Goal: Transaction & Acquisition: Purchase product/service

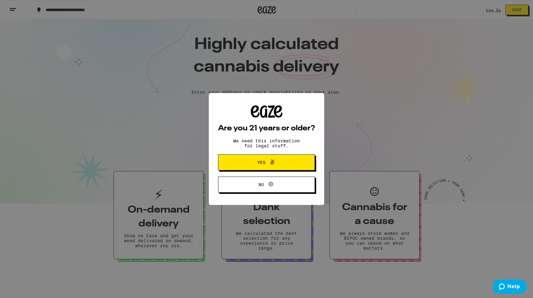
click at [290, 162] on button "Yes" at bounding box center [266, 163] width 97 height 16
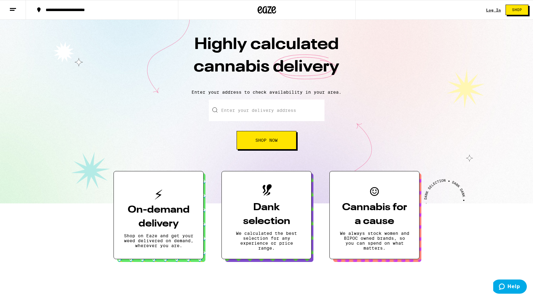
click at [190, 190] on button "On-demand delivery Shop on Eaze and get your weed delivered on demand, wherever…" at bounding box center [159, 215] width 90 height 88
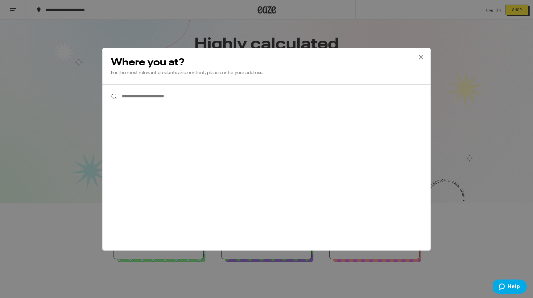
click at [177, 112] on div "**********" at bounding box center [266, 149] width 328 height 203
click at [177, 105] on input "**********" at bounding box center [266, 97] width 328 height 24
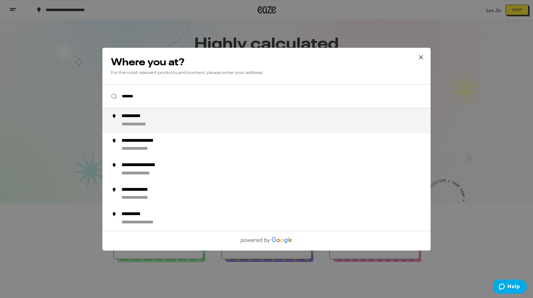
click at [162, 126] on div "**********" at bounding box center [142, 124] width 41 height 6
type input "**********"
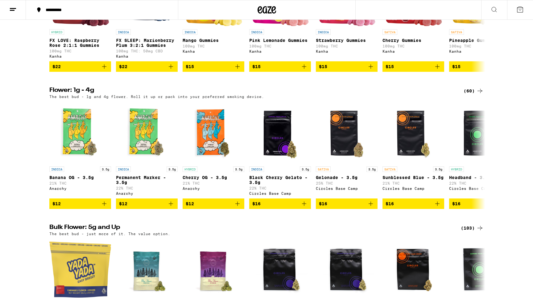
scroll to position [433, 0]
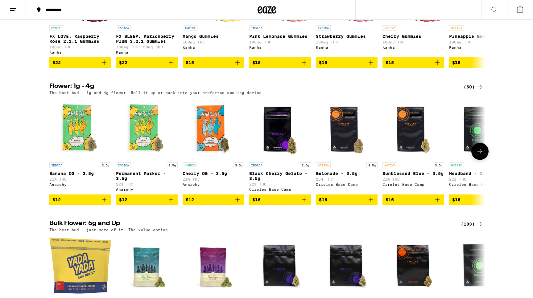
click at [306, 204] on icon "Add to bag" at bounding box center [303, 199] width 7 height 7
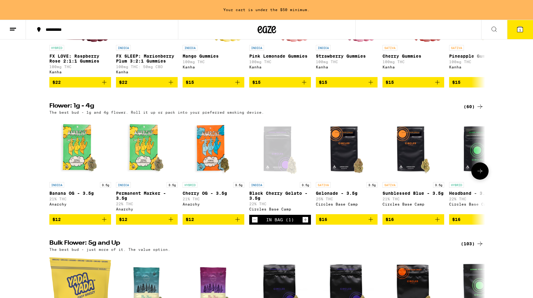
click at [479, 180] on button at bounding box center [479, 171] width 17 height 17
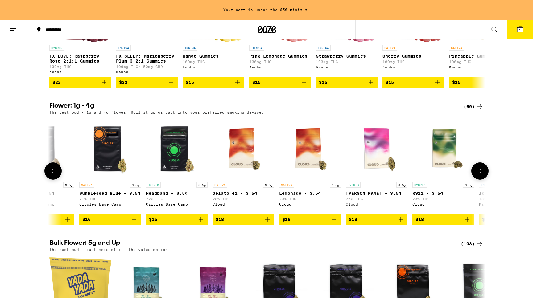
scroll to position [0, 367]
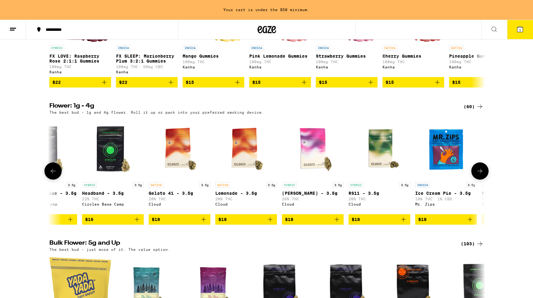
click at [140, 223] on icon "Add to bag" at bounding box center [136, 219] width 7 height 7
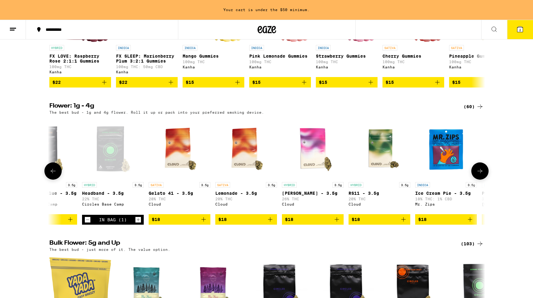
click at [59, 180] on button at bounding box center [52, 171] width 17 height 17
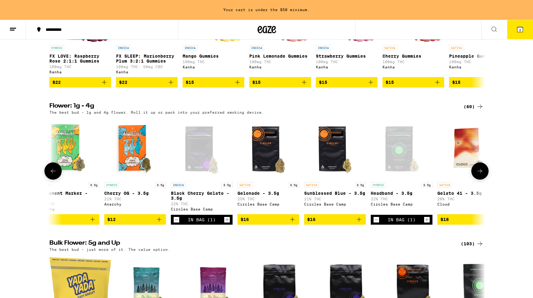
scroll to position [0, 0]
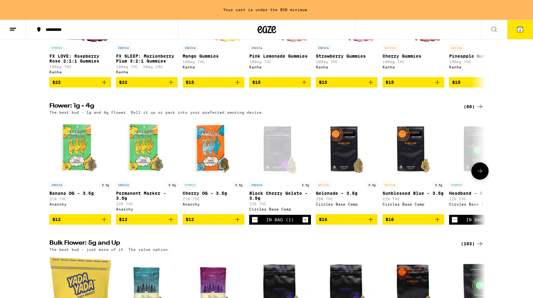
click at [477, 175] on icon at bounding box center [479, 170] width 7 height 7
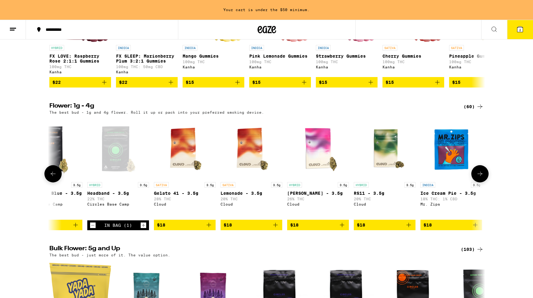
scroll to position [0, 367]
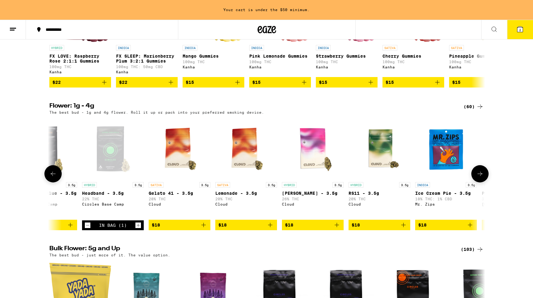
click at [206, 229] on icon "Add to bag" at bounding box center [203, 224] width 7 height 7
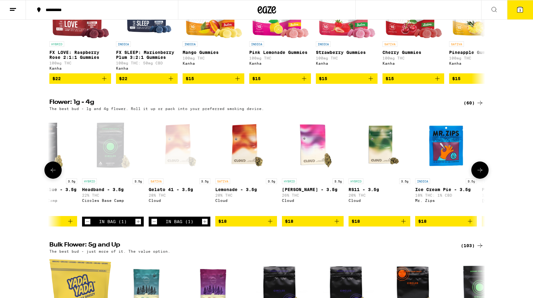
scroll to position [410, 0]
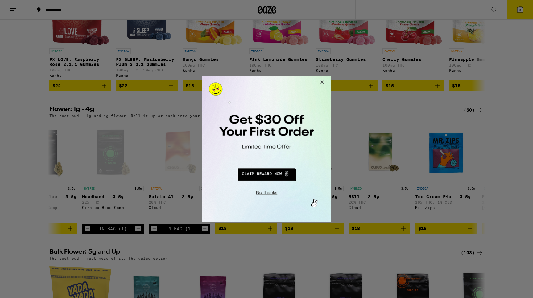
click at [277, 193] on button "Close Modal" at bounding box center [266, 192] width 126 height 10
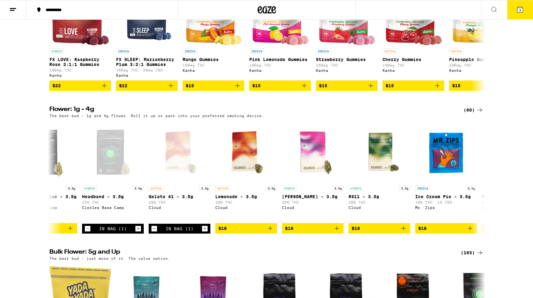
click at [522, 13] on icon at bounding box center [519, 9] width 7 height 7
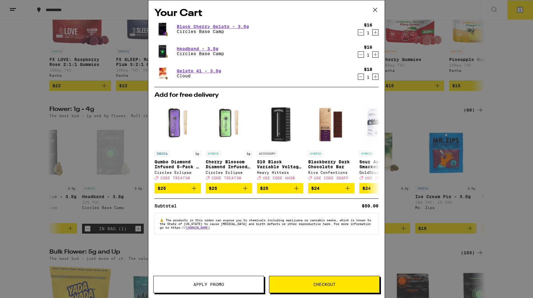
click at [342, 280] on button "Checkout" at bounding box center [324, 284] width 111 height 17
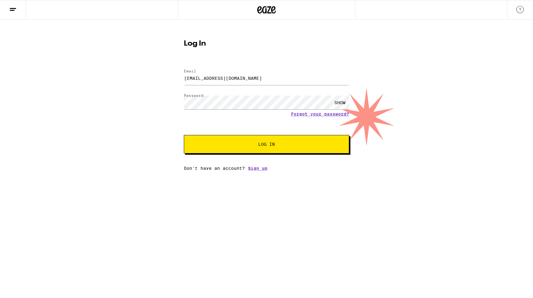
click at [341, 102] on div "SHOW" at bounding box center [340, 103] width 19 height 14
click at [285, 144] on span "Log In" at bounding box center [266, 144] width 115 height 4
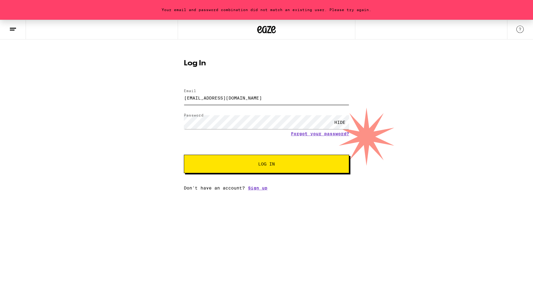
click at [203, 97] on input "neema.shj@gmail.com" at bounding box center [266, 98] width 165 height 14
click at [200, 98] on input "neema.shj@gmail.com" at bounding box center [266, 98] width 165 height 14
type input "neemashj@gmail.com"
click at [217, 157] on button "Log In" at bounding box center [266, 164] width 165 height 19
click at [301, 133] on link "Forgot your password?" at bounding box center [320, 133] width 58 height 5
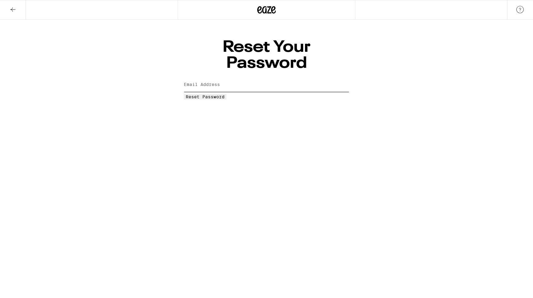
click at [242, 78] on input "Email Address" at bounding box center [266, 85] width 165 height 14
type input "neema.shj@gmail.com"
click at [225, 94] on span "Reset Password" at bounding box center [205, 96] width 39 height 5
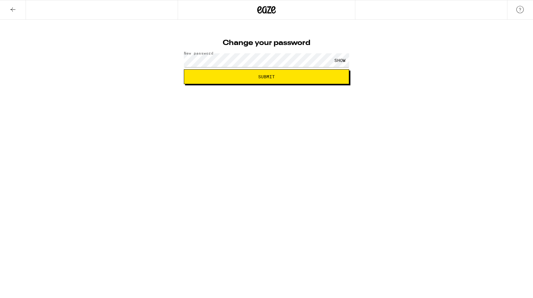
click at [154, 63] on div "Change your password New password SHOW Submit" at bounding box center [266, 52] width 533 height 64
click at [233, 78] on span "Submit" at bounding box center [266, 77] width 155 height 4
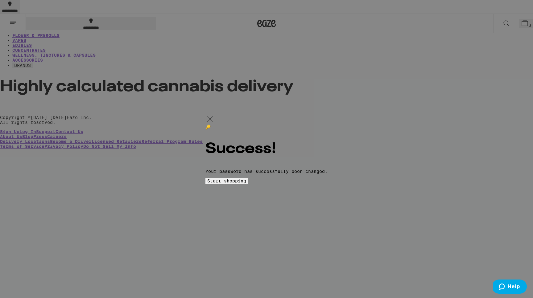
click at [246, 184] on span "Start shopping" at bounding box center [226, 181] width 39 height 5
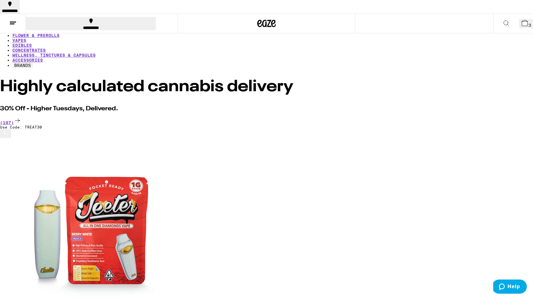
click at [521, 19] on button "3" at bounding box center [526, 23] width 14 height 9
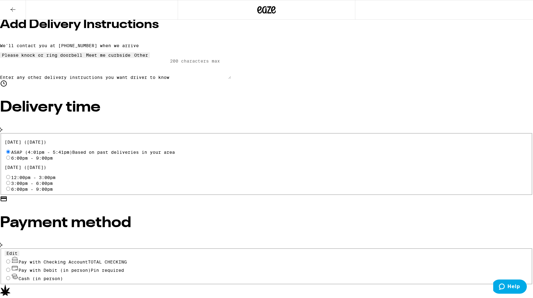
scroll to position [138, 0]
click at [127, 260] on span "Pay with Checking Account TOTAL CHECKING" at bounding box center [73, 262] width 108 height 5
click at [10, 260] on input "Pay with Checking Account TOTAL CHECKING" at bounding box center [8, 262] width 4 height 4
radio input "true"
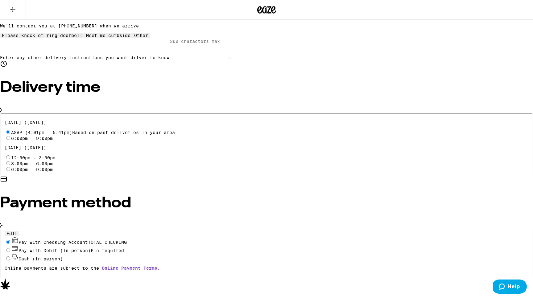
scroll to position [158, 0]
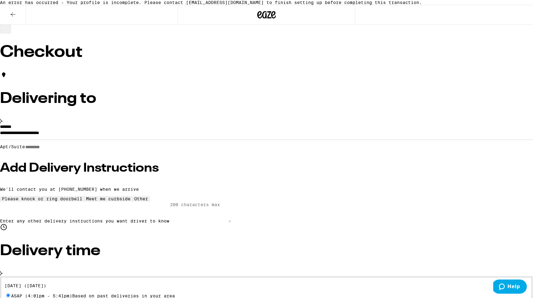
scroll to position [0, 0]
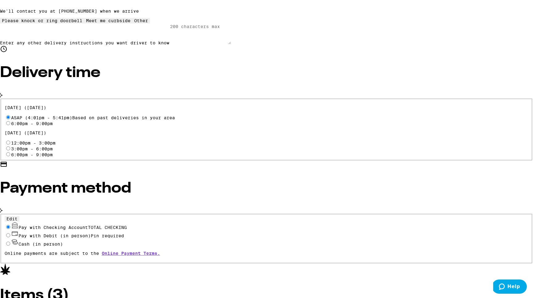
scroll to position [178, 0]
click at [124, 234] on span "Pin required" at bounding box center [107, 236] width 33 height 5
click at [10, 234] on input "Pay with Debit (in person) Pin required" at bounding box center [8, 236] width 4 height 4
radio input "true"
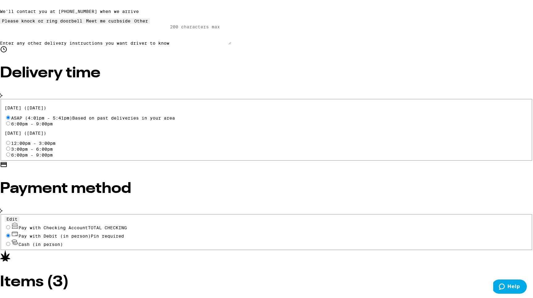
scroll to position [158, 0]
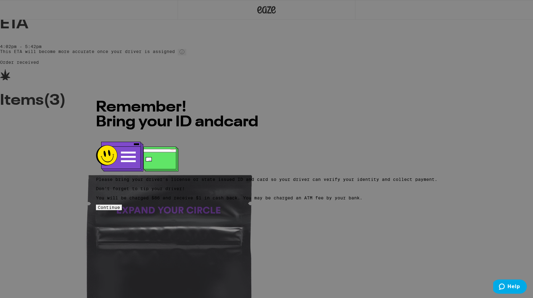
scroll to position [21, 0]
click at [120, 205] on span "Continue" at bounding box center [109, 207] width 22 height 5
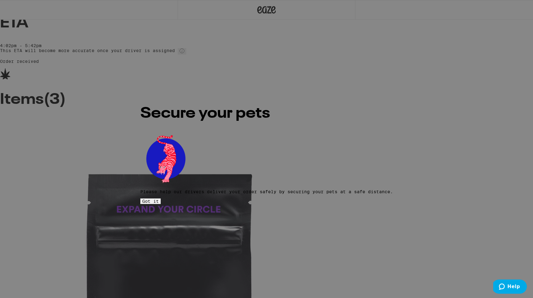
click at [161, 199] on button "Got it" at bounding box center [150, 202] width 20 height 6
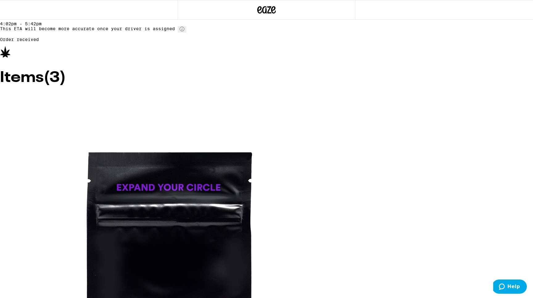
scroll to position [44, 0]
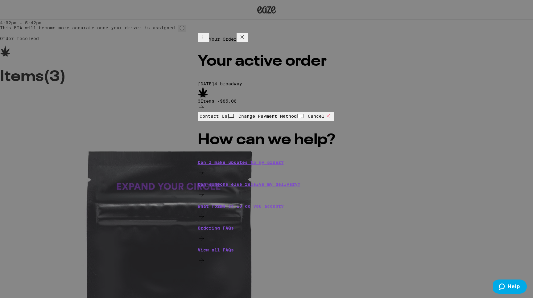
click at [227, 112] on icon at bounding box center [230, 115] width 7 height 7
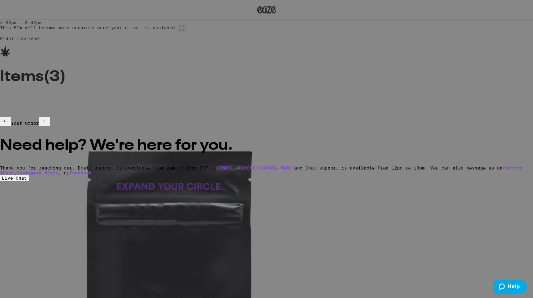
click at [27, 176] on span "Live Chat" at bounding box center [14, 178] width 25 height 5
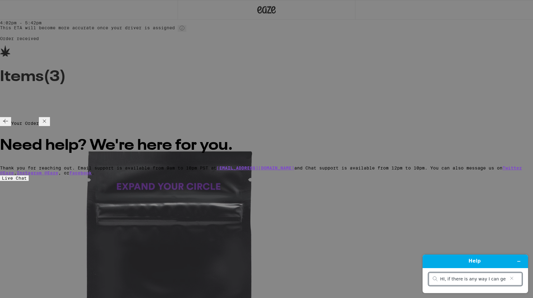
type input "HI, if there is any way I can get my order sooner that would be great"
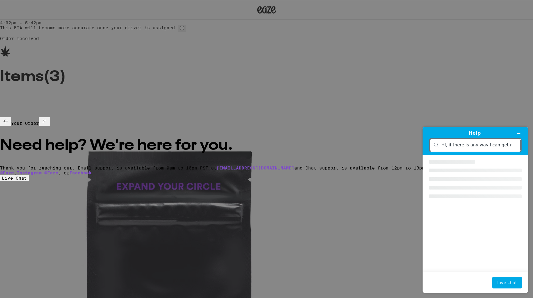
scroll to position [0, 64]
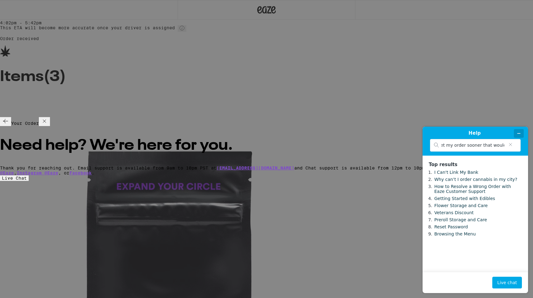
click at [519, 131] on button "Minimize widget" at bounding box center [519, 133] width 10 height 9
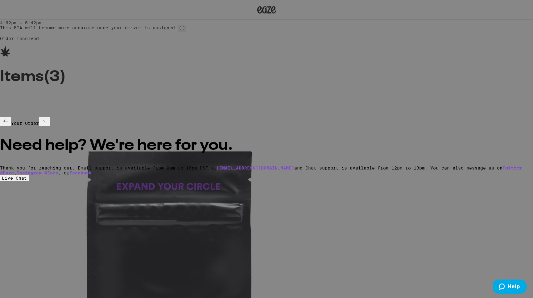
click at [9, 118] on icon at bounding box center [5, 121] width 7 height 7
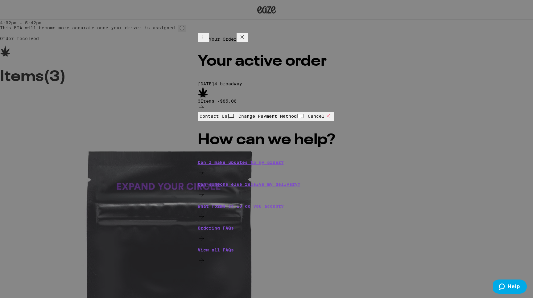
click at [246, 33] on icon at bounding box center [241, 36] width 7 height 7
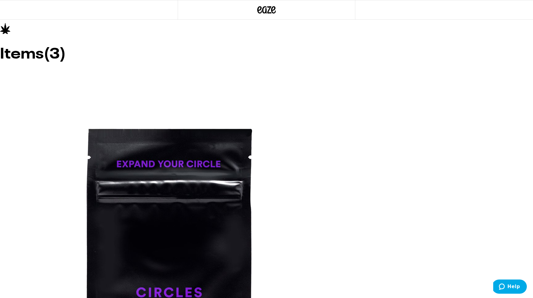
scroll to position [66, 0]
